Goal: Browse casually

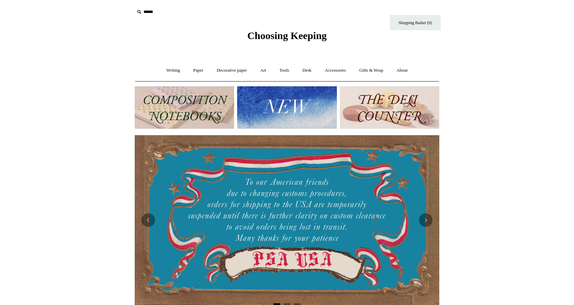
click at [301, 106] on img at bounding box center [286, 107] width 99 height 42
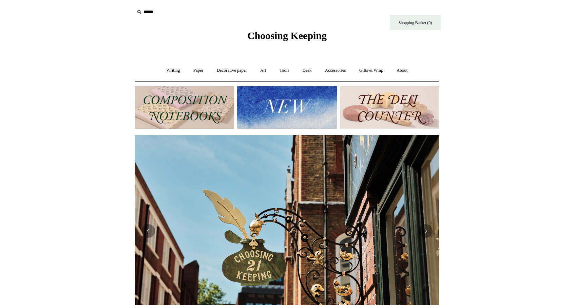
click at [293, 110] on img at bounding box center [286, 107] width 99 height 42
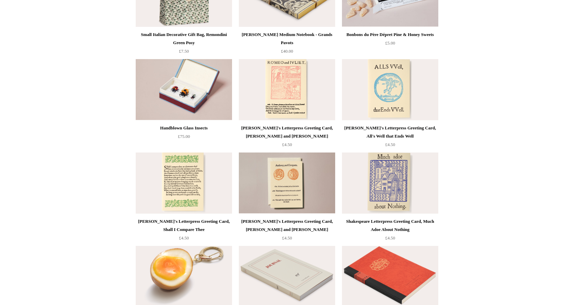
scroll to position [1460, 0]
